Goal: Task Accomplishment & Management: Complete application form

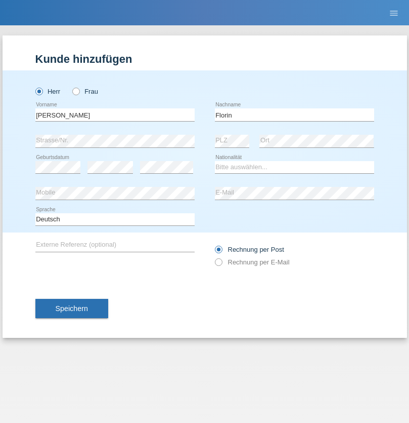
type input "Florin"
select select "RO"
select select "C"
select select "29"
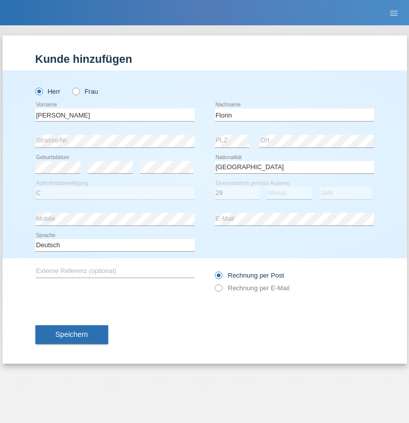
select select "02"
select select "2021"
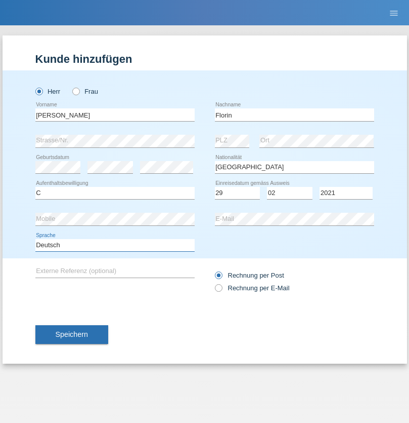
select select "en"
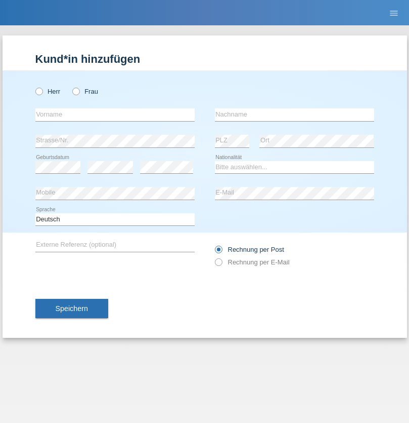
radio input "true"
click at [115, 114] on input "text" at bounding box center [114, 114] width 159 height 13
type input "Ruth"
click at [295, 114] on input "text" at bounding box center [294, 114] width 159 height 13
type input "Krebs"
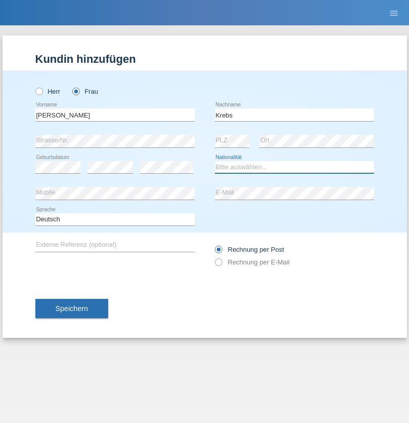
select select "CH"
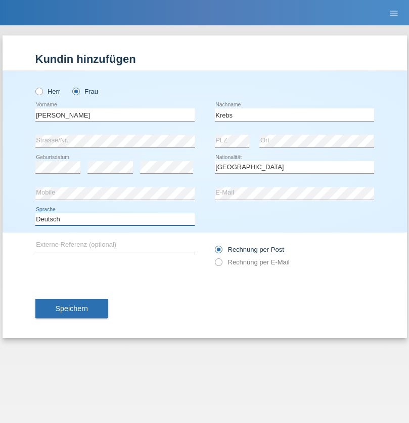
select select "en"
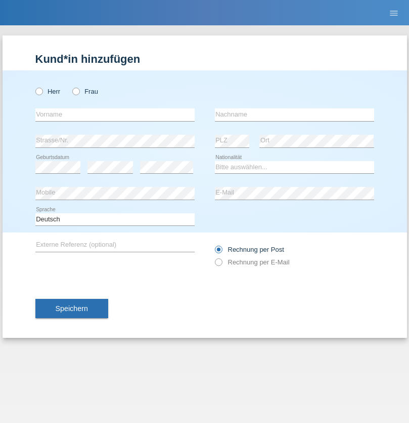
radio input "true"
click at [115, 114] on input "text" at bounding box center [114, 114] width 159 height 13
type input "Qovanaj"
click at [295, 114] on input "text" at bounding box center [294, 114] width 159 height 13
type input "Shaban"
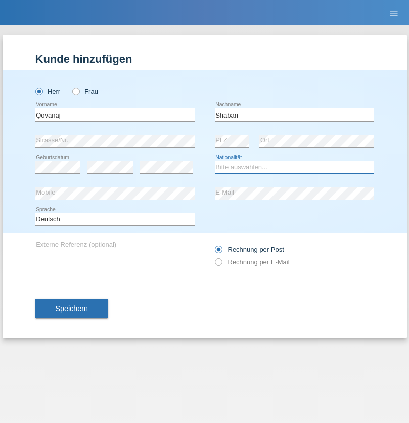
select select "CH"
radio input "true"
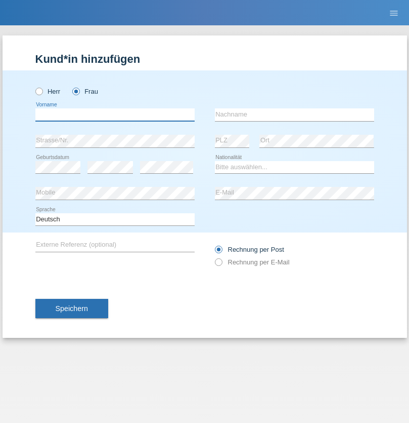
click at [115, 114] on input "text" at bounding box center [114, 114] width 159 height 13
type input "jennifer"
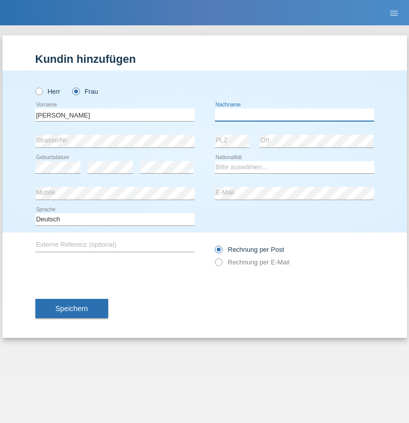
click at [295, 114] on input "text" at bounding box center [294, 114] width 159 height 13
type input "löffel"
select select "CH"
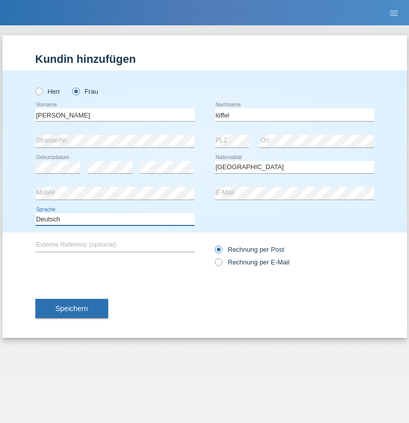
select select "en"
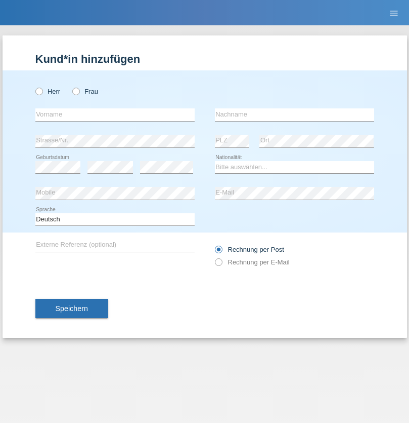
radio input "true"
click at [115, 114] on input "text" at bounding box center [114, 114] width 159 height 13
type input "Matusa"
click at [295, 114] on input "text" at bounding box center [294, 114] width 159 height 13
type input "Marian valentin"
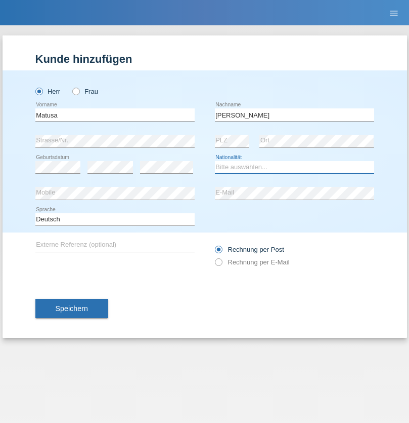
select select "RO"
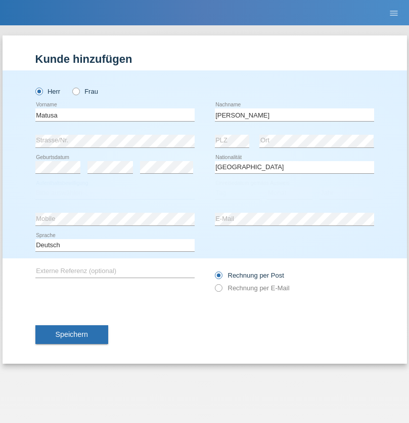
select select "C"
select select "01"
select select "06"
select select "2016"
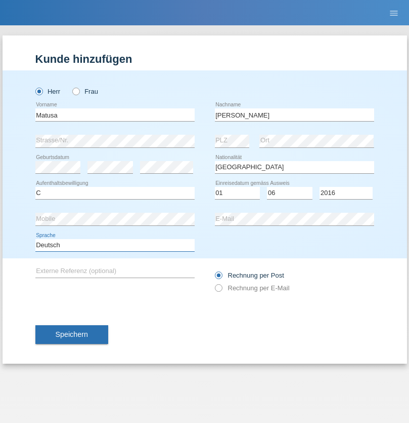
select select "en"
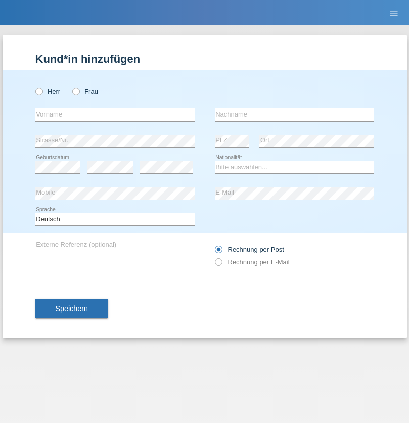
radio input "true"
click at [115, 114] on input "text" at bounding box center [114, 114] width 159 height 13
type input "[PERSON_NAME]"
click at [295, 114] on input "text" at bounding box center [294, 114] width 159 height 13
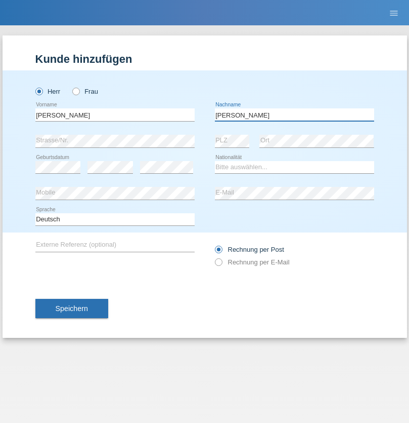
type input "[PERSON_NAME]"
select select "CH"
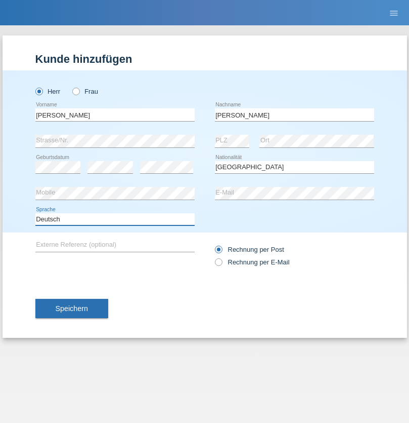
select select "en"
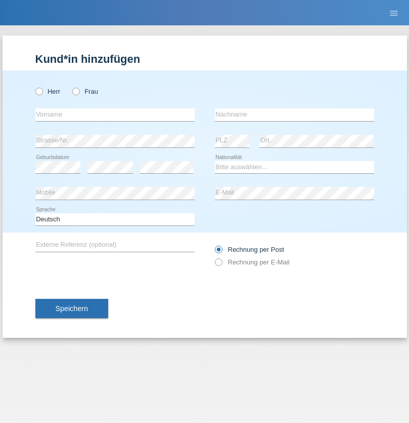
radio input "true"
click at [115, 114] on input "text" at bounding box center [114, 114] width 159 height 13
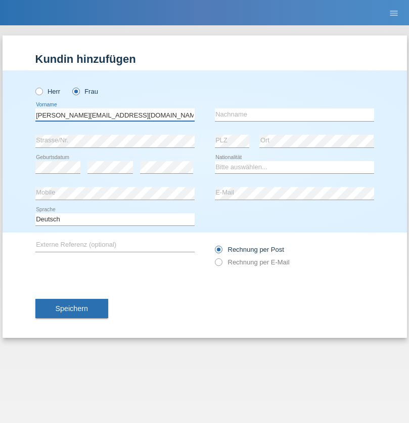
type input "[PERSON_NAME][EMAIL_ADDRESS][DOMAIN_NAME]"
click at [295, 114] on input "text" at bounding box center [294, 114] width 159 height 13
type input "Hylaj"
select select "CH"
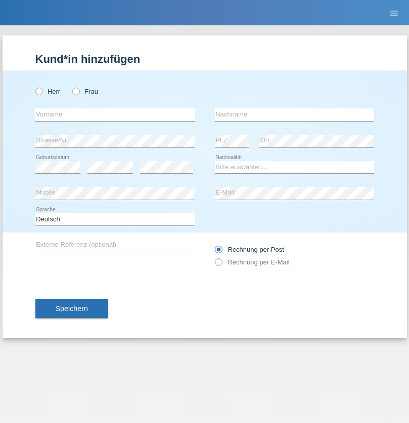
radio input "true"
click at [115, 114] on input "text" at bounding box center [114, 114] width 159 height 13
type input "luka"
click at [295, 114] on input "text" at bounding box center [294, 114] width 159 height 13
type input "kocic"
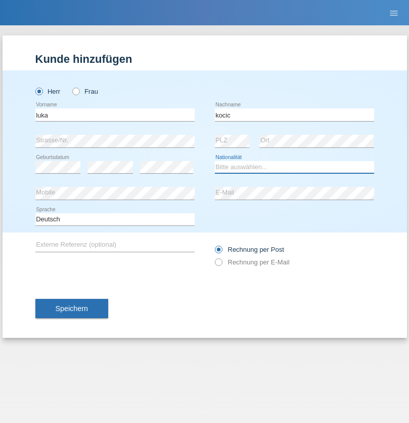
select select "RS"
select select "C"
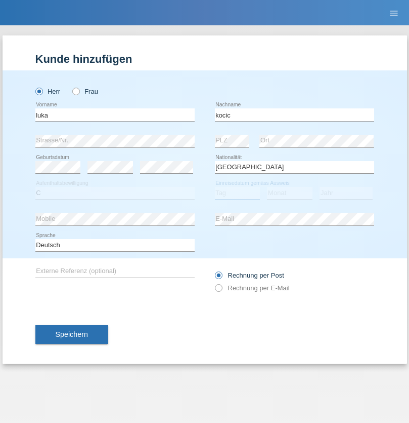
select select "21"
select select "04"
select select "1999"
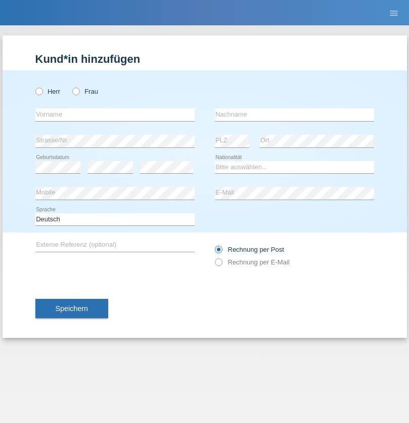
radio input "true"
click at [115, 114] on input "text" at bounding box center [114, 114] width 159 height 13
type input "Marian"
click at [295, 114] on input "text" at bounding box center [294, 114] width 159 height 13
type input "Matusa"
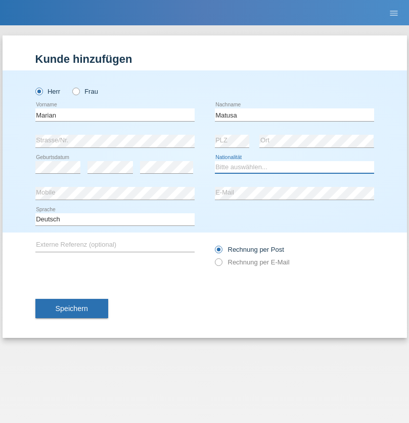
select select "RO"
select select "C"
select select "01"
select select "06"
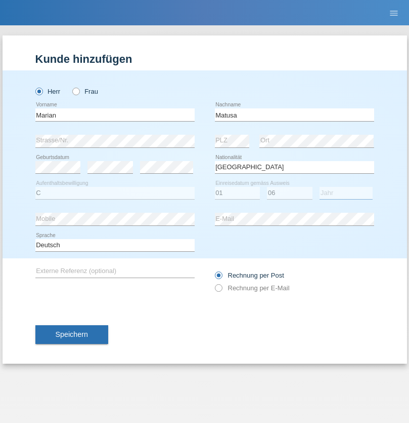
select select "2016"
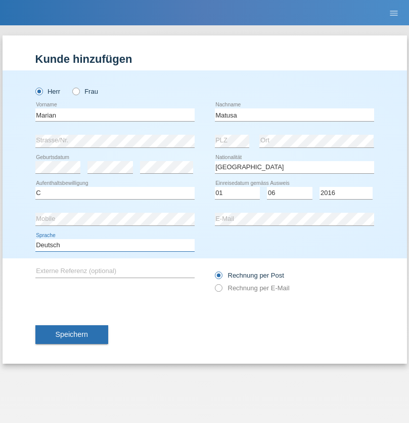
select select "en"
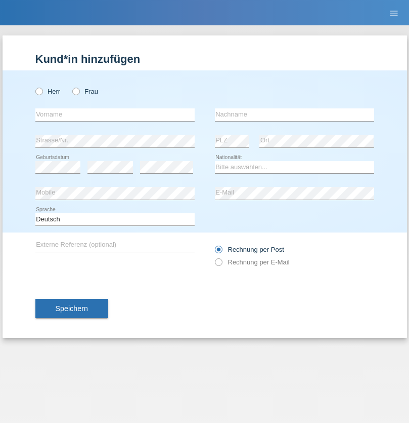
radio input "true"
click at [115, 114] on input "text" at bounding box center [114, 114] width 159 height 13
type input "Marco"
click at [295, 114] on input "text" at bounding box center [294, 114] width 159 height 13
type input "Weinlein"
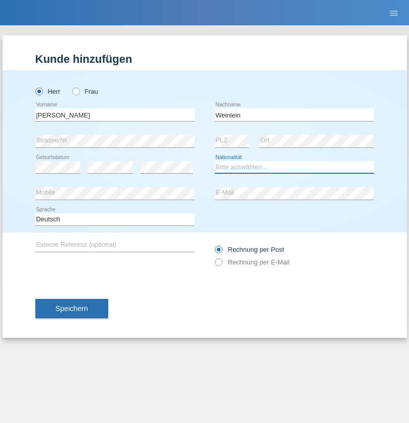
select select "CH"
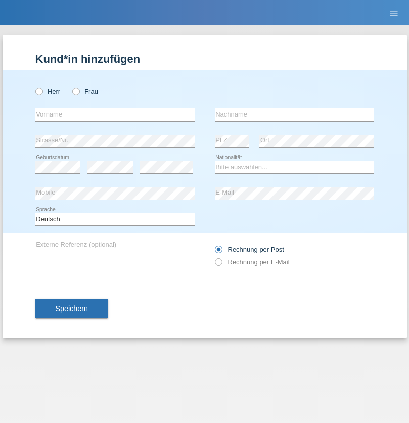
radio input "true"
click at [115, 114] on input "text" at bounding box center [114, 114] width 159 height 13
type input "Jashari lmeri"
click at [295, 114] on input "text" at bounding box center [294, 114] width 159 height 13
type input "Rabije"
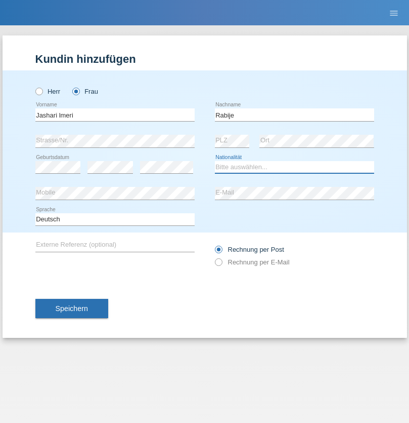
select select "CH"
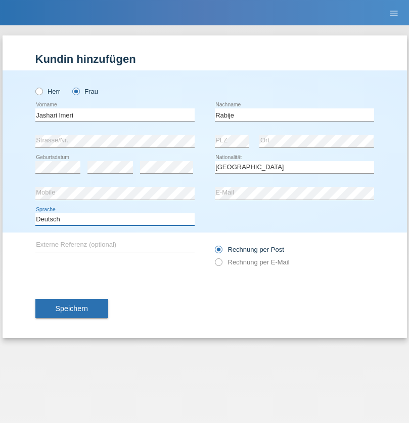
select select "en"
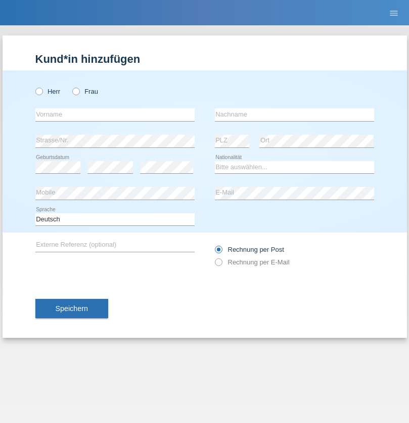
radio input "true"
click at [115, 114] on input "text" at bounding box center [114, 114] width 159 height 13
type input "firat"
click at [295, 114] on input "text" at bounding box center [294, 114] width 159 height 13
type input "kara"
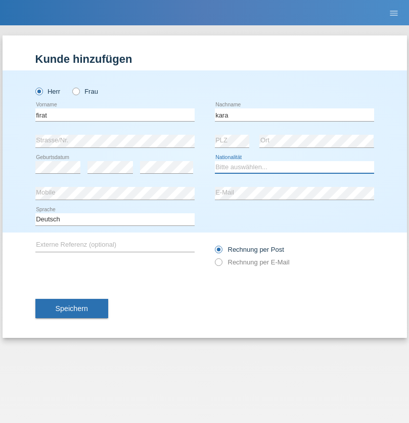
select select "CH"
radio input "true"
click at [115, 114] on input "text" at bounding box center [114, 114] width 159 height 13
type input "Gigov"
click at [295, 114] on input "text" at bounding box center [294, 114] width 159 height 13
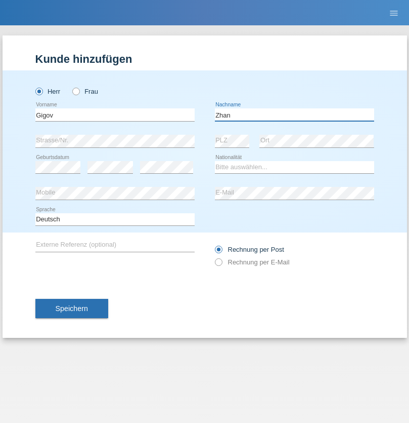
type input "Zhan"
select select "BG"
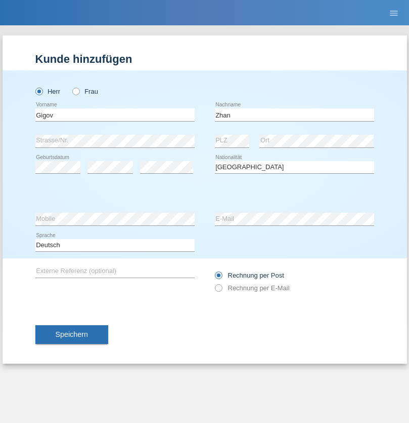
select select "C"
select select "23"
select select "10"
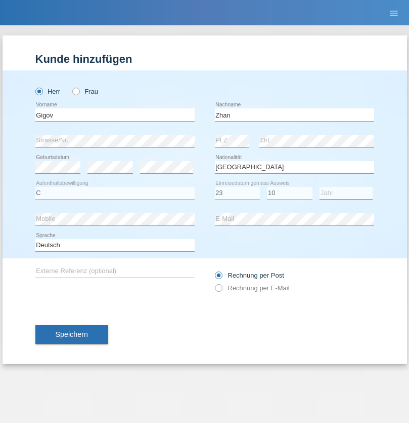
select select "2021"
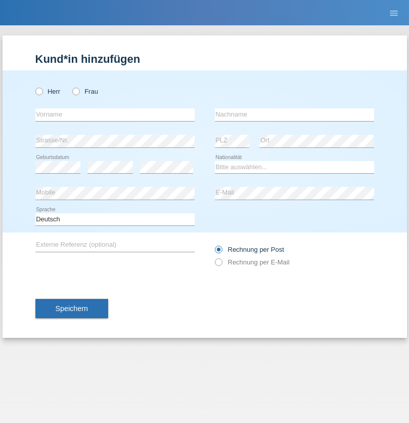
radio input "true"
click at [115, 114] on input "text" at bounding box center [114, 114] width 159 height 13
type input "Amand"
click at [295, 114] on input "text" at bounding box center [294, 114] width 159 height 13
type input "Pires"
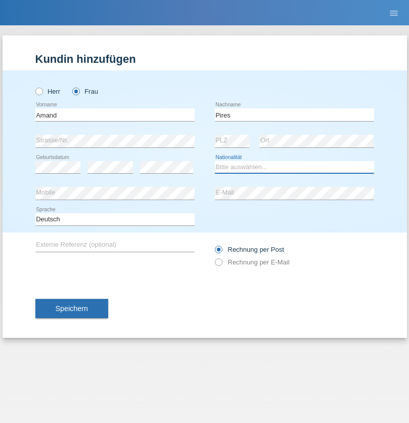
select select "CH"
radio input "true"
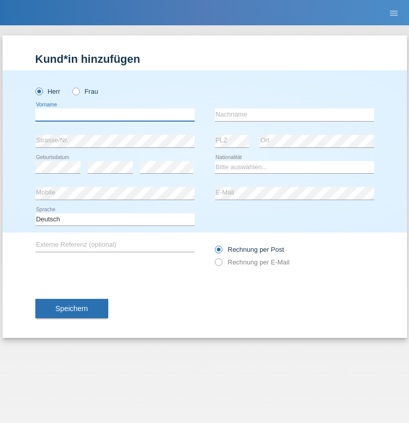
click at [115, 114] on input "text" at bounding box center [114, 114] width 159 height 13
type input "[PERSON_NAME]"
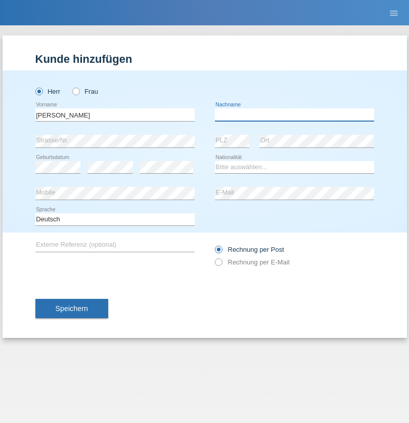
click at [295, 114] on input "text" at bounding box center [294, 114] width 159 height 13
type input "Saidi"
select select "CH"
radio input "true"
click at [115, 114] on input "text" at bounding box center [114, 114] width 159 height 13
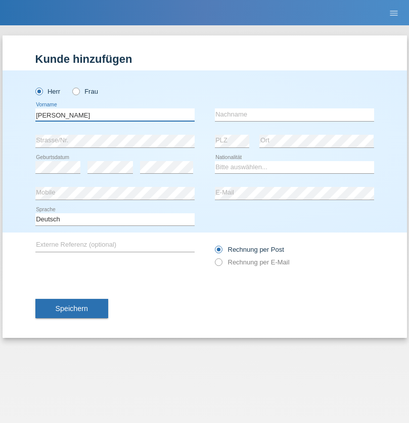
type input "[PERSON_NAME]"
click at [295, 114] on input "text" at bounding box center [294, 114] width 159 height 13
type input "[PERSON_NAME]"
select select "PT"
select select "C"
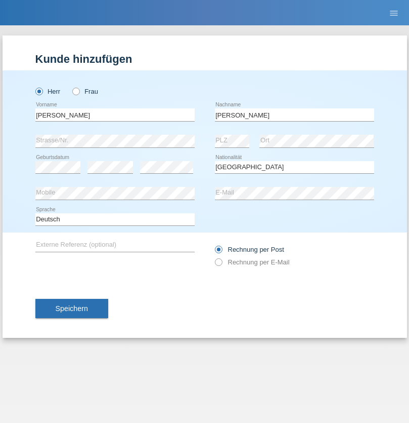
select select "23"
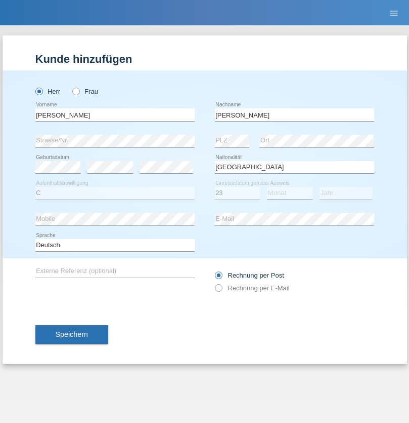
select select "08"
select select "2021"
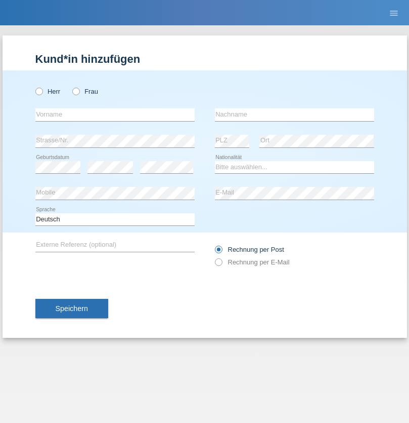
radio input "true"
click at [115, 114] on input "text" at bounding box center [114, 114] width 159 height 13
type input "[PERSON_NAME]"
click at [295, 114] on input "text" at bounding box center [294, 114] width 159 height 13
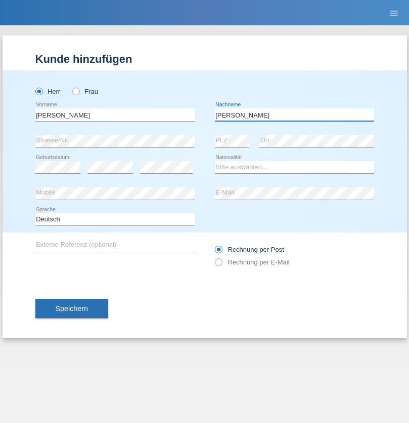
type input "Meier"
select select "CH"
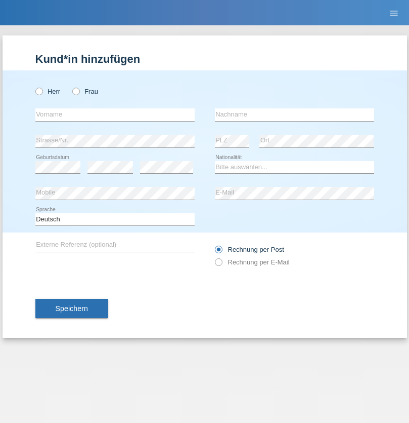
radio input "true"
click at [115, 114] on input "text" at bounding box center [114, 114] width 159 height 13
type input "Szilvia"
click at [295, 114] on input "text" at bounding box center [294, 114] width 159 height 13
type input "Olakh"
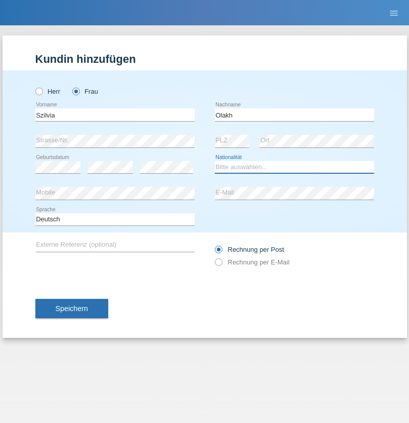
select select "UA"
select select "C"
select select "16"
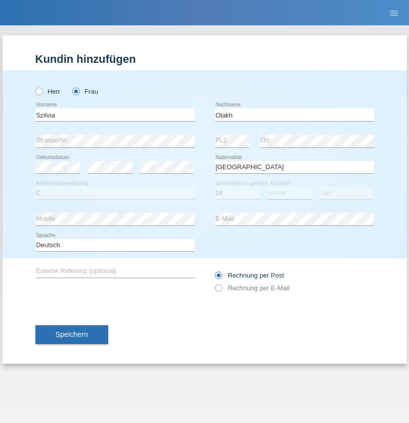
select select "09"
select select "2021"
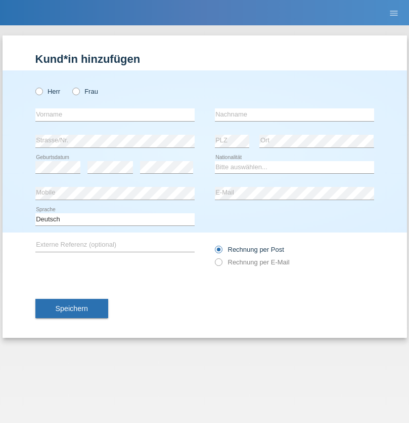
radio input "true"
click at [115, 114] on input "text" at bounding box center [114, 114] width 159 height 13
type input "Asrit"
click at [295, 114] on input "text" at bounding box center [294, 114] width 159 height 13
type input "Kupa"
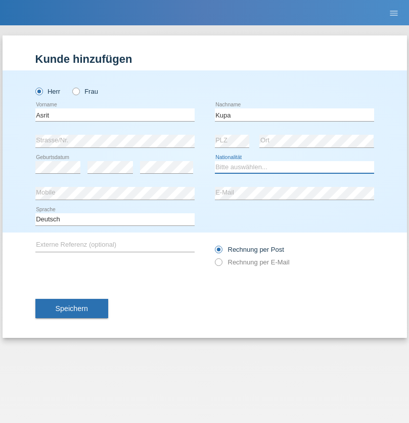
select select "MK"
select select "C"
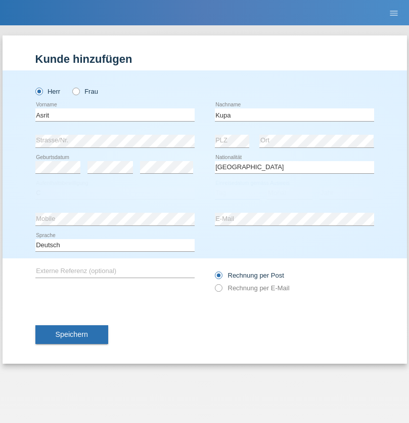
select select "27"
select select "05"
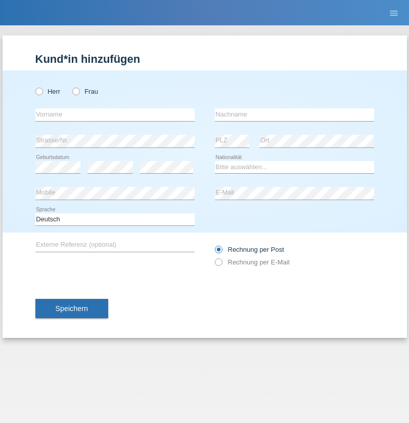
radio input "true"
click at [115, 114] on input "text" at bounding box center [114, 114] width 159 height 13
type input "[PERSON_NAME]"
click at [295, 114] on input "text" at bounding box center [294, 114] width 159 height 13
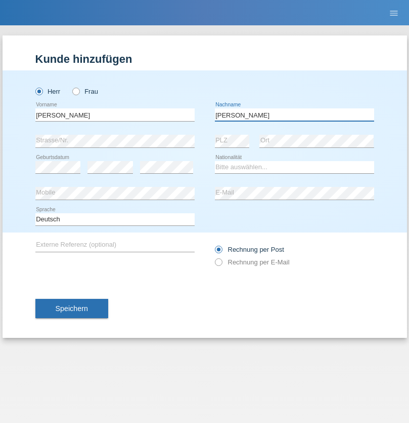
type input "[PERSON_NAME]"
select select "SY"
select select "C"
select select "16"
select select "09"
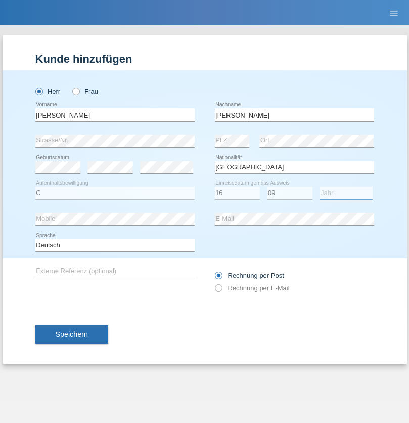
select select "2021"
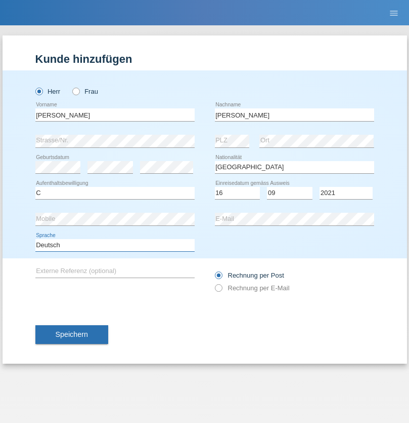
select select "en"
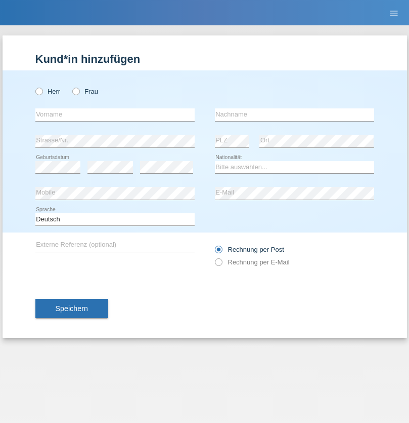
radio input "true"
select select "CH"
radio input "true"
click at [115, 114] on input "text" at bounding box center [114, 114] width 159 height 13
type input "[PERSON_NAME]"
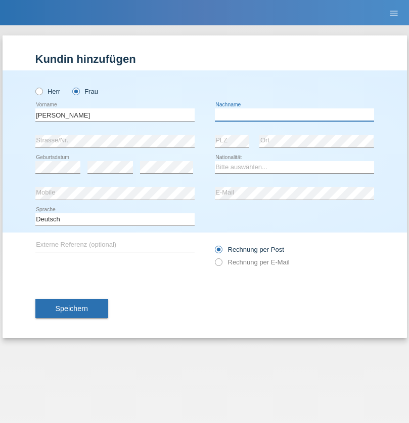
click at [295, 114] on input "text" at bounding box center [294, 114] width 159 height 13
type input "Bacic"
select select "CH"
